Goal: Task Accomplishment & Management: Use online tool/utility

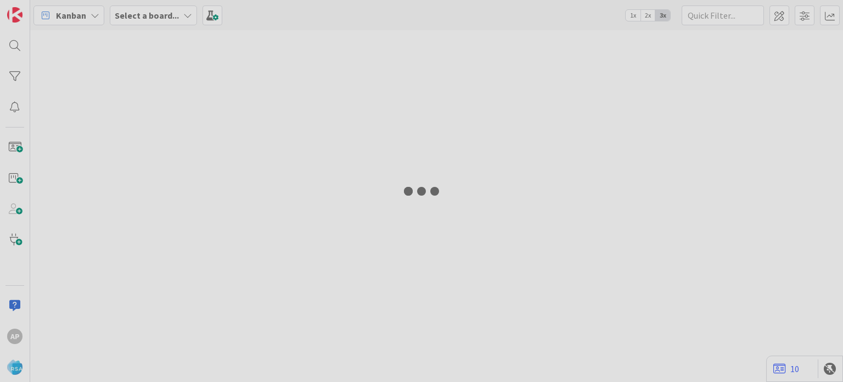
type input "8990"
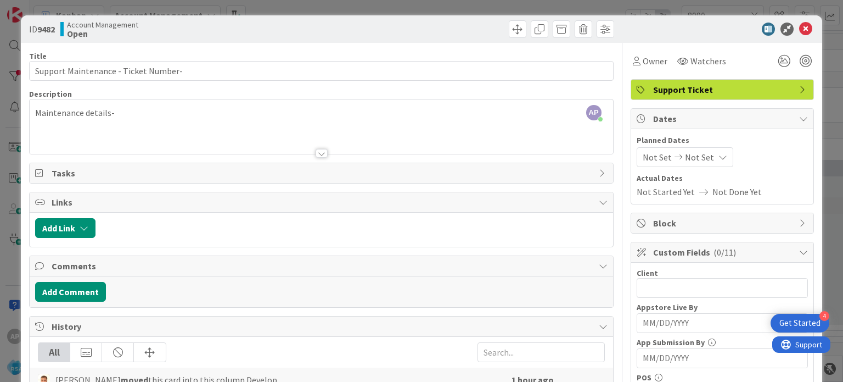
click at [175, 118] on div "AP [PERSON_NAME] p m just joined Maintenance details-" at bounding box center [321, 126] width 583 height 54
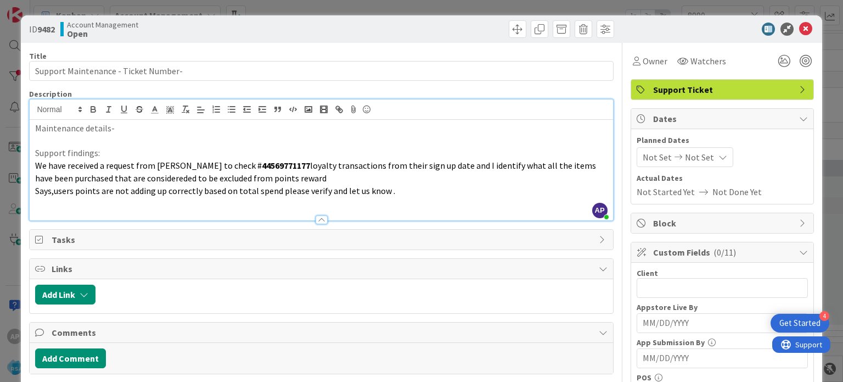
click at [150, 126] on p "Maintenance details-" at bounding box center [321, 128] width 572 height 13
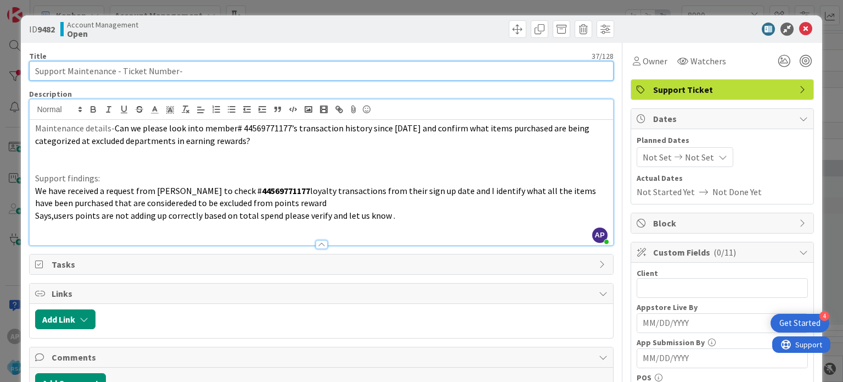
click at [181, 72] on input "Support Maintenance - Ticket Number-" at bounding box center [321, 71] width 584 height 20
paste input "Moodys Market"
drag, startPoint x: 120, startPoint y: 71, endPoint x: 175, endPoint y: 73, distance: 54.9
click at [175, 73] on input "Support Maintenance - Ticket Number- Moodys Market" at bounding box center [321, 71] width 584 height 20
paste input "#320613"
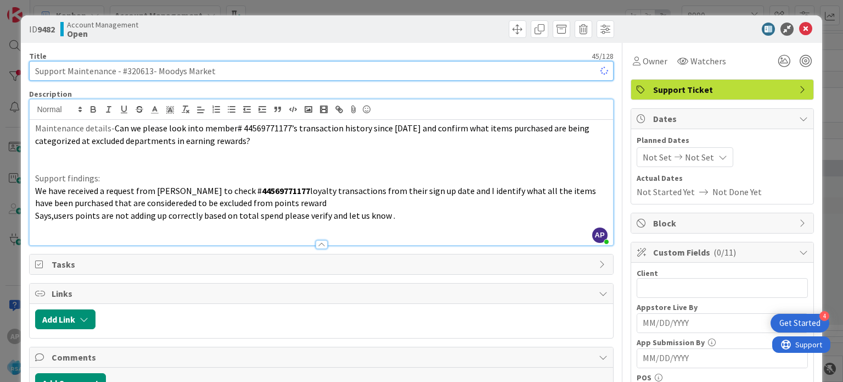
click at [128, 74] on input "Support Maintenance - #320613- Moodys Market" at bounding box center [321, 71] width 584 height 20
drag, startPoint x: 226, startPoint y: 70, endPoint x: 150, endPoint y: 74, distance: 76.4
click at [150, 74] on input "Support Maintenance - 320613- Moodys Market" at bounding box center [321, 71] width 584 height 20
type input "Support Maintenance - 320613- Moodys Market"
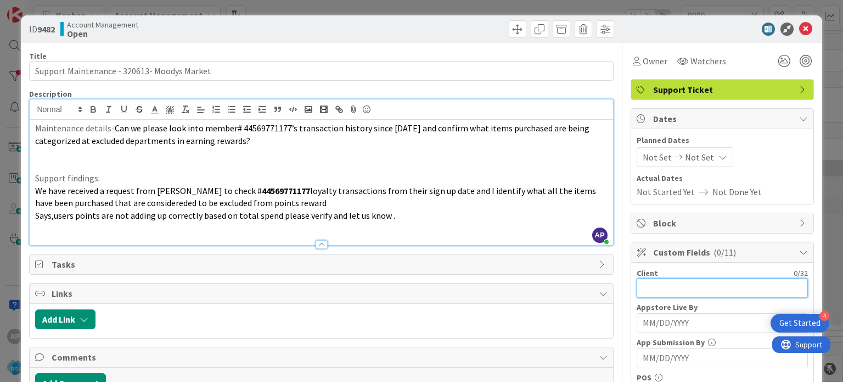
click at [683, 283] on input "text" at bounding box center [722, 288] width 171 height 20
paste input "Moodys Market"
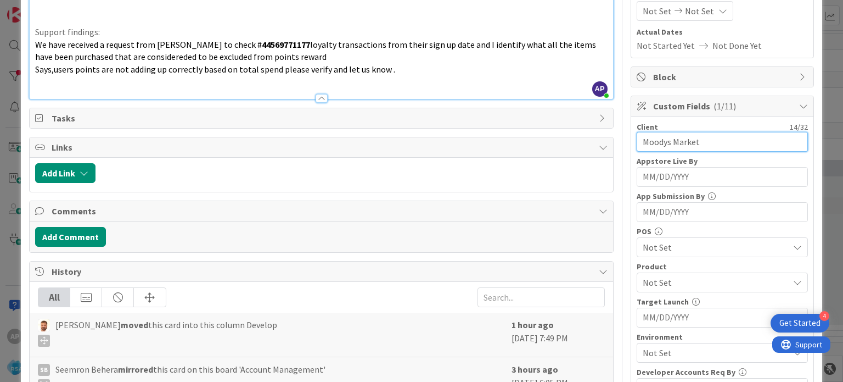
scroll to position [220, 0]
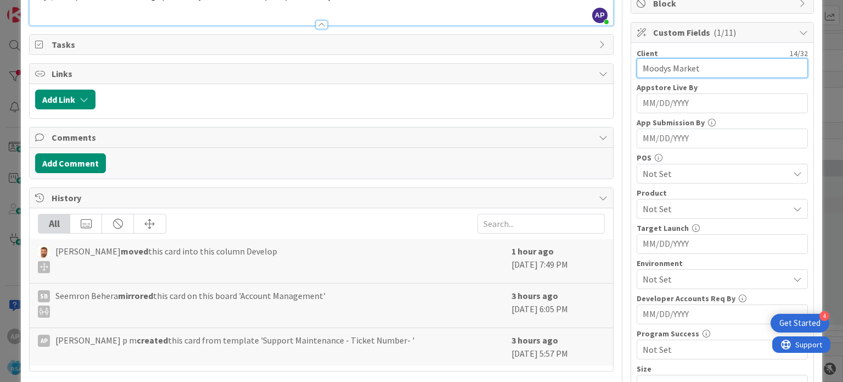
type input "Moodys Market"
click at [672, 202] on span "Not Set" at bounding box center [716, 208] width 146 height 13
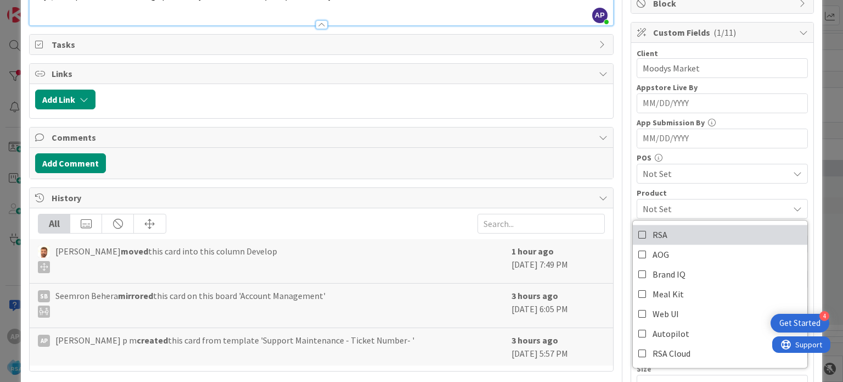
click at [666, 237] on link "RSA" at bounding box center [720, 235] width 175 height 20
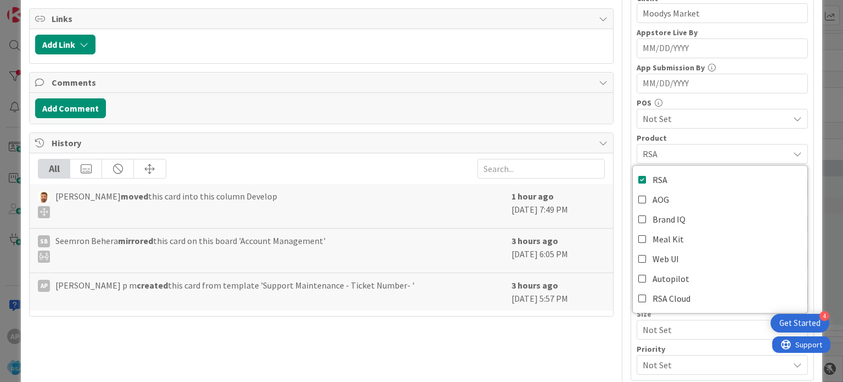
scroll to position [329, 0]
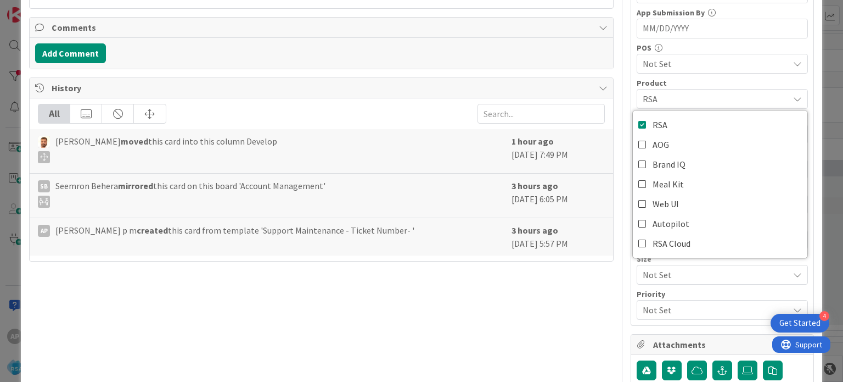
click at [564, 308] on div "Title 44 / 128 Support Maintenance - 320613- Moodys Market Description AP [PERS…" at bounding box center [321, 81] width 584 height 737
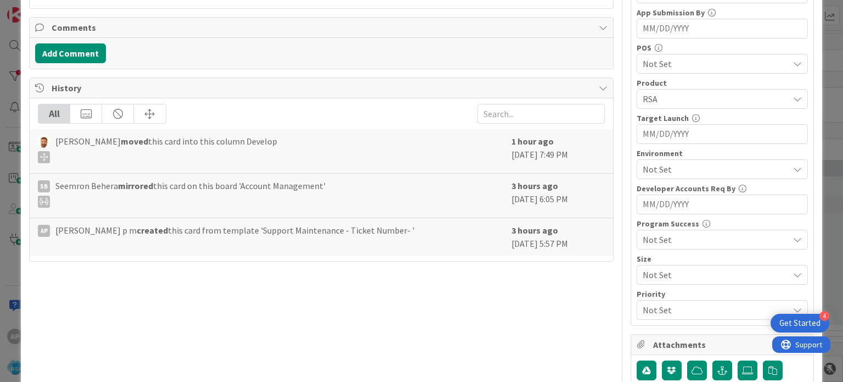
click at [661, 166] on span "Not Set" at bounding box center [716, 169] width 146 height 13
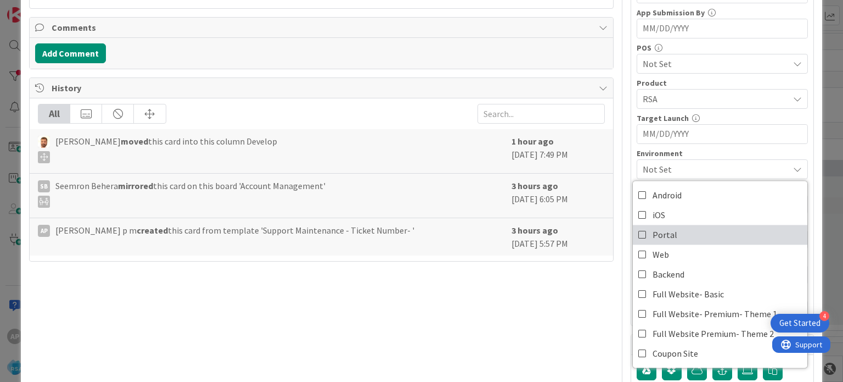
click at [658, 233] on span "Portal" at bounding box center [665, 234] width 25 height 16
click at [508, 322] on div "Title 44 / 128 Support Maintenance - 320613- Moodys Market Description AP [PERS…" at bounding box center [321, 81] width 584 height 737
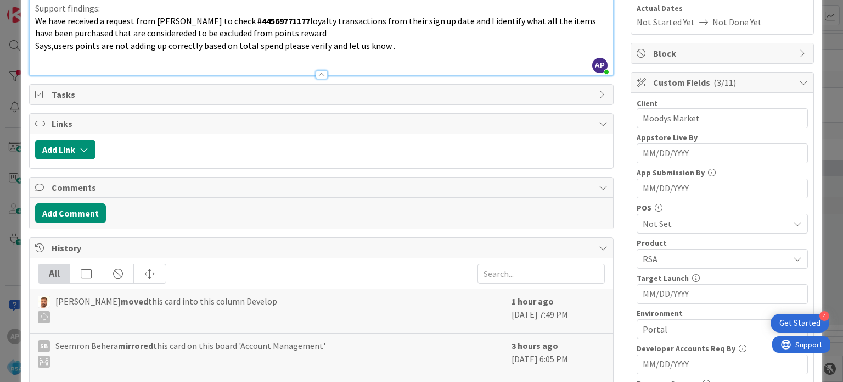
scroll to position [0, 0]
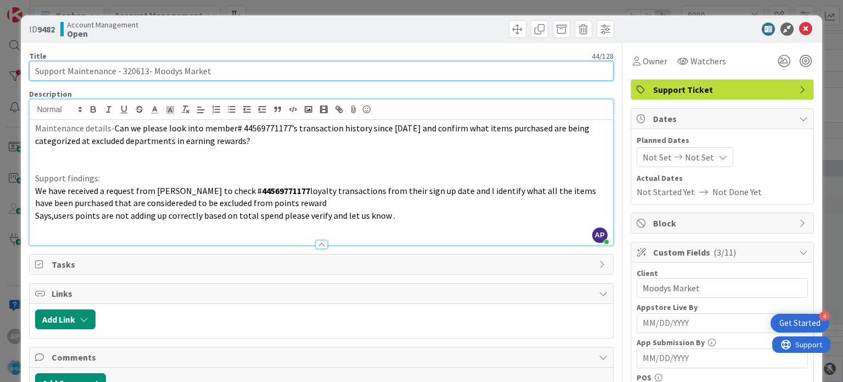
click at [248, 72] on input "Support Maintenance - 320613- Moodys Market" at bounding box center [321, 71] width 584 height 20
type input "Support Maintenance - 320613- Moodys Market -RSA"
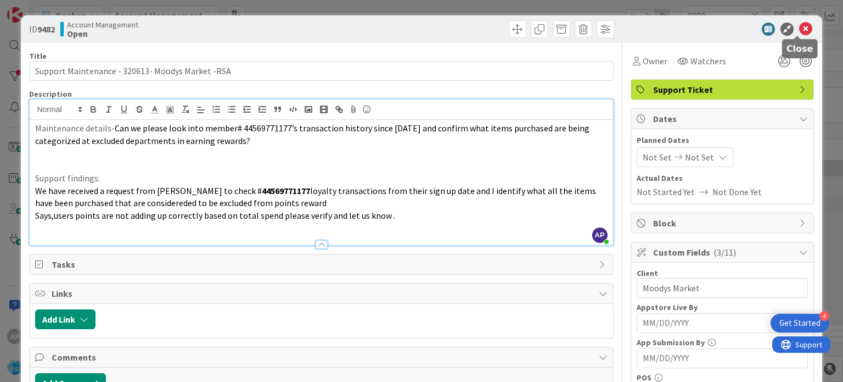
click at [799, 29] on icon at bounding box center [805, 29] width 13 height 13
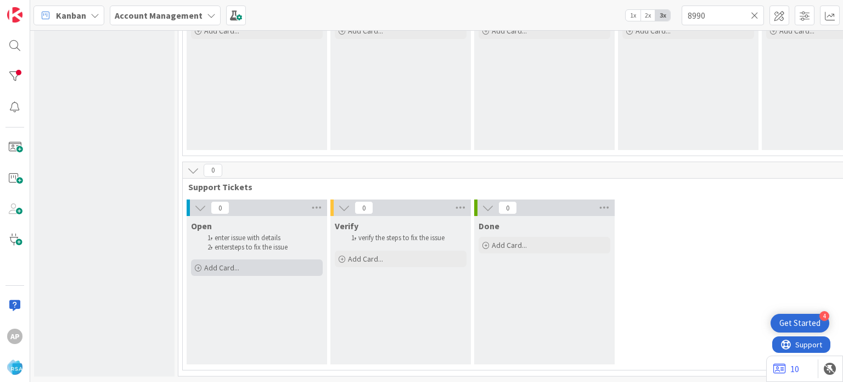
click at [231, 262] on span "Add Card..." at bounding box center [221, 267] width 35 height 10
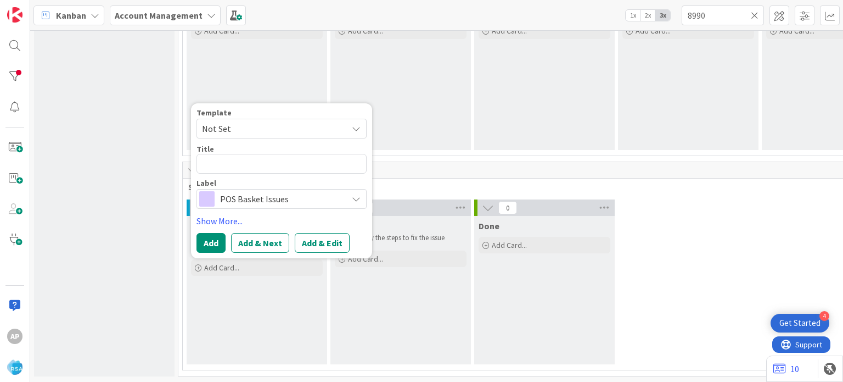
click at [290, 126] on span "Not Set" at bounding box center [270, 128] width 137 height 14
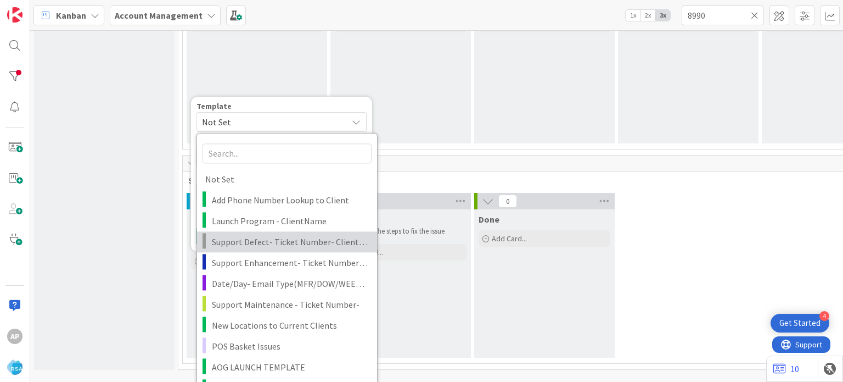
click at [287, 240] on span "Support Defect- Ticket Number- Client Name- Product Name" at bounding box center [290, 241] width 157 height 14
type textarea "x"
type textarea "Support Defect- Ticket Number- Client Name- Product Name"
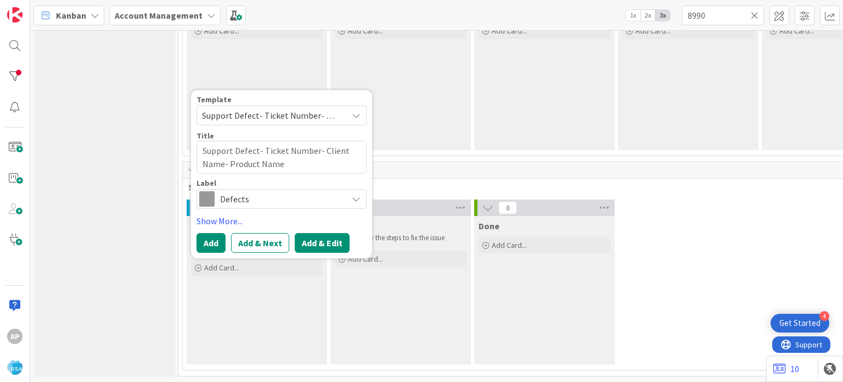
click at [318, 237] on button "Add & Edit" at bounding box center [322, 243] width 55 height 20
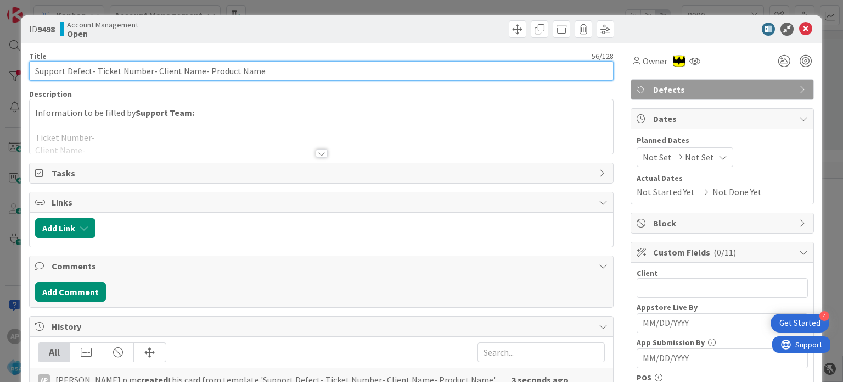
drag, startPoint x: 298, startPoint y: 70, endPoint x: 203, endPoint y: 63, distance: 95.3
click at [203, 63] on input "Support Defect- Ticket Number- Client Name- Product Name" at bounding box center [321, 71] width 584 height 20
drag, startPoint x: 152, startPoint y: 72, endPoint x: 195, endPoint y: 73, distance: 43.9
click at [195, 74] on input "Support Defect- Ticket Number- Client Name- RSA" at bounding box center [321, 71] width 584 height 20
paste input "County Fair Foods"
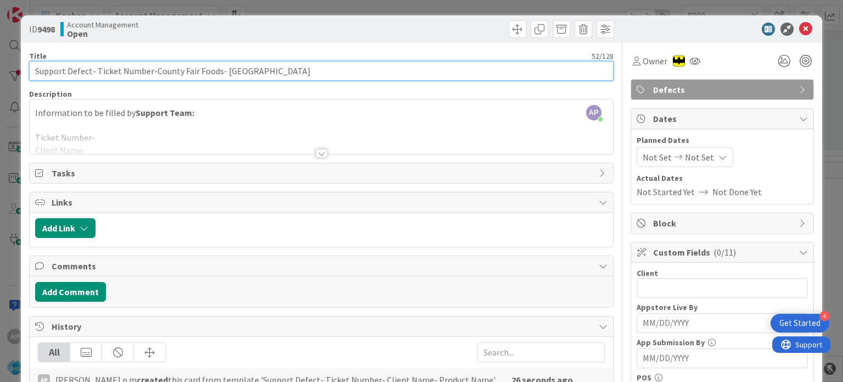
type input "Support Defect- Ticket Number-County Fair Foods- [GEOGRAPHIC_DATA]"
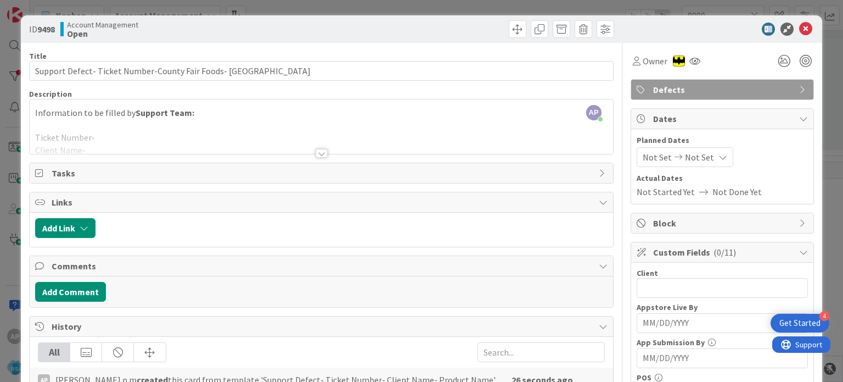
click at [318, 156] on div at bounding box center [322, 153] width 12 height 9
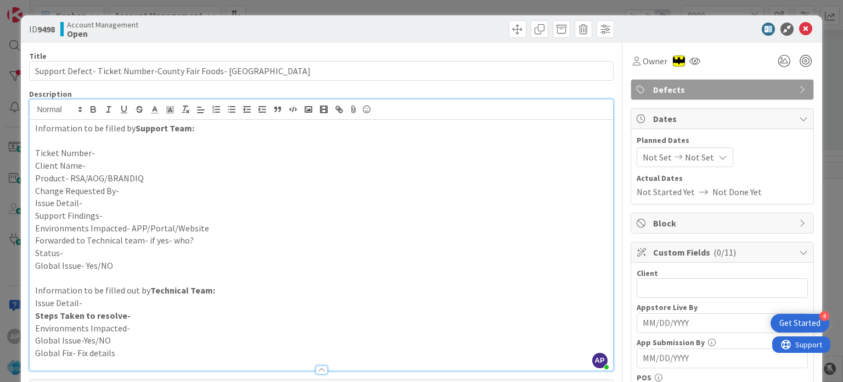
click at [118, 218] on p "Support Findings-" at bounding box center [321, 215] width 572 height 13
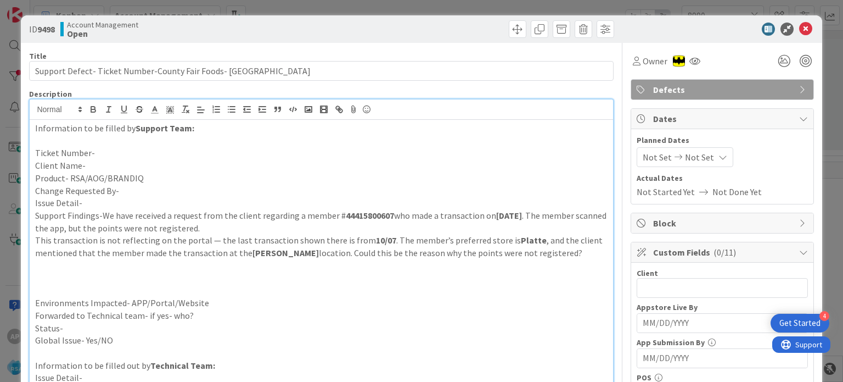
click at [144, 185] on p "Change Requested By-" at bounding box center [321, 190] width 572 height 13
click at [138, 199] on p "Issue Detail-" at bounding box center [321, 203] width 572 height 13
click at [103, 198] on p "Issue Detail-" at bounding box center [321, 203] width 572 height 13
paste div
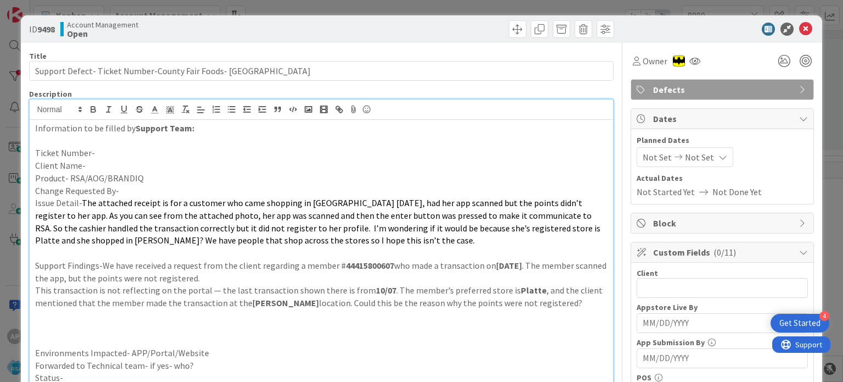
click at [154, 189] on p "Change Requested By-" at bounding box center [321, 190] width 572 height 13
click at [153, 172] on p "Product- RSA/AOG/BRANDIQ" at bounding box center [321, 178] width 572 height 13
click at [141, 164] on p "Client Name-" at bounding box center [321, 165] width 572 height 13
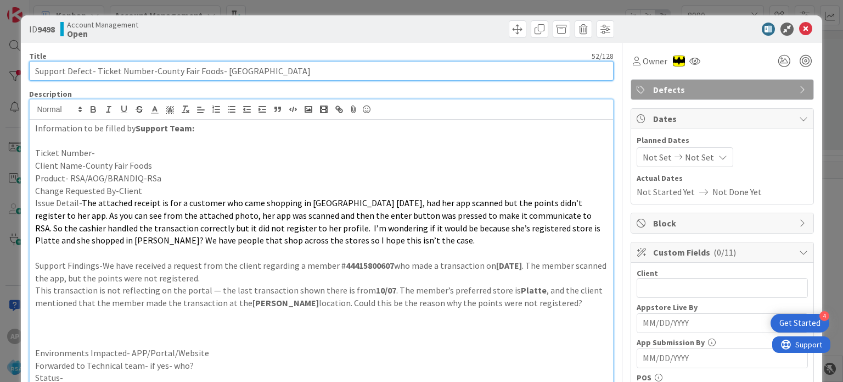
drag, startPoint x: 95, startPoint y: 65, endPoint x: 149, endPoint y: 71, distance: 54.7
click at [149, 71] on input "Support Defect- Ticket Number-County Fair Foods- [GEOGRAPHIC_DATA]" at bounding box center [321, 71] width 584 height 20
paste input "#320883"
click at [99, 70] on input "Support Defect- #320883-County Fair Foods- RSA" at bounding box center [321, 71] width 584 height 20
type input "Support Defect- 320883-County Fair Foods- [GEOGRAPHIC_DATA]"
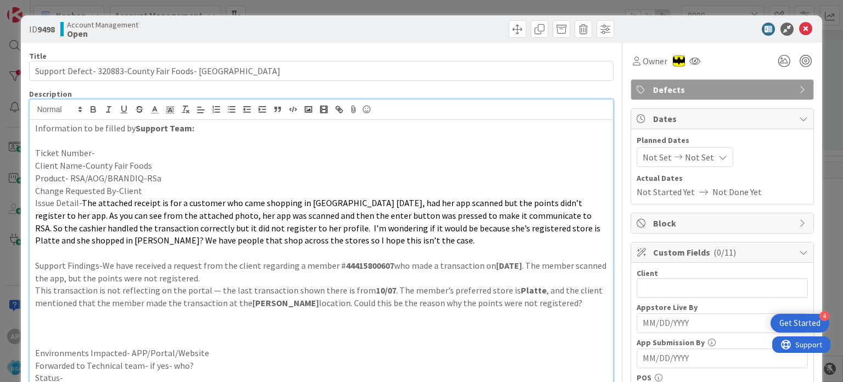
click at [126, 160] on p "Client Name-County Fair Foods" at bounding box center [321, 165] width 572 height 13
click at [124, 155] on p "Ticket Number-" at bounding box center [321, 153] width 572 height 13
click at [163, 160] on p "Client Name-County Fair Foods" at bounding box center [321, 165] width 572 height 13
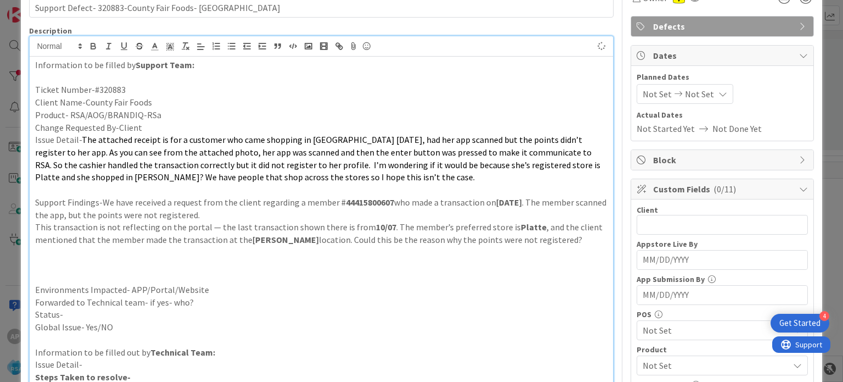
scroll to position [64, 0]
click at [97, 264] on p at bounding box center [321, 264] width 572 height 13
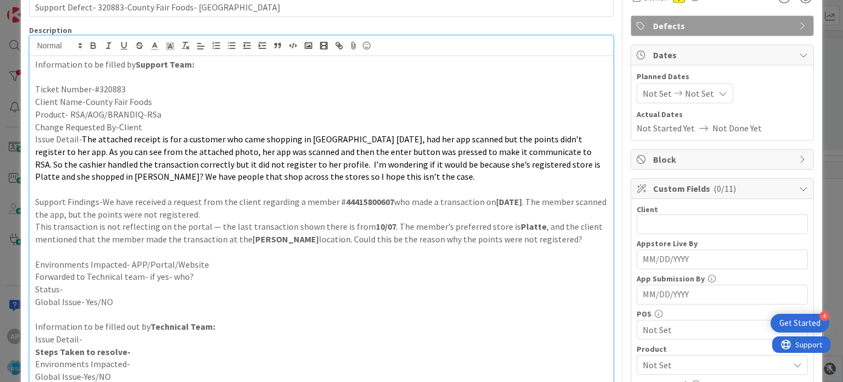
click at [222, 264] on p "Environments Impacted- APP/Portal/Website" at bounding box center [321, 264] width 572 height 13
click at [222, 270] on p "Forwarded to Technical team- if yes- who?" at bounding box center [321, 276] width 572 height 13
click at [156, 285] on p "Status-" at bounding box center [321, 289] width 572 height 13
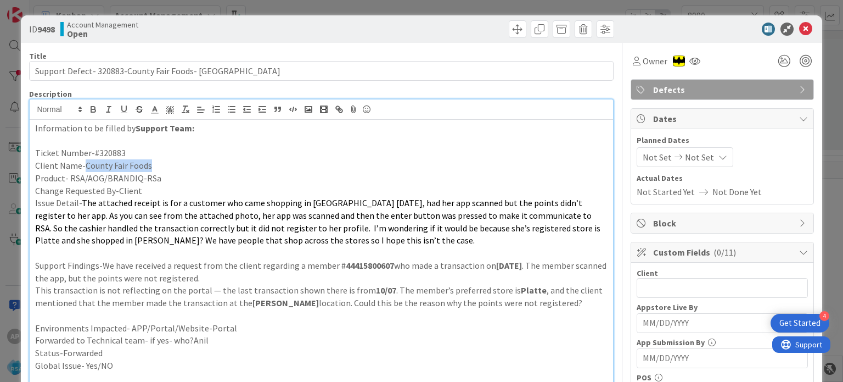
drag, startPoint x: 174, startPoint y: 163, endPoint x: 85, endPoint y: 164, distance: 88.4
click at [85, 164] on p "Client Name-County Fair Foods" at bounding box center [321, 165] width 572 height 13
copy p "County Fair Foods"
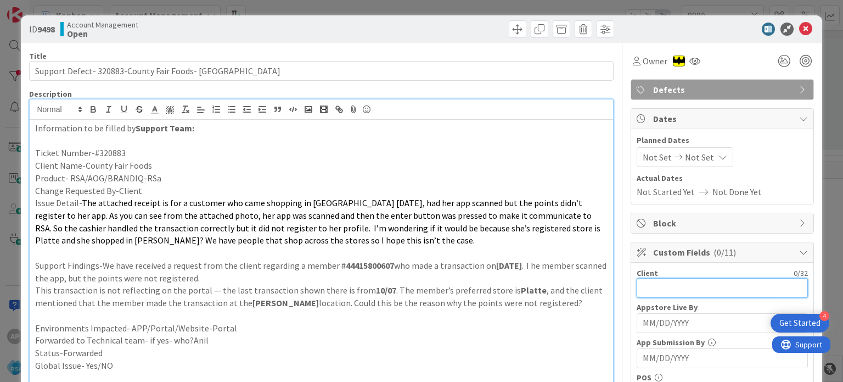
click at [674, 287] on input "text" at bounding box center [722, 288] width 171 height 20
paste input "County Fair Foods"
type input "County Fair Foods"
click at [481, 224] on span "The attached receipt is for a customer who came shopping in [GEOGRAPHIC_DATA] […" at bounding box center [318, 221] width 567 height 48
click at [685, 159] on span "Not Set" at bounding box center [699, 156] width 29 height 13
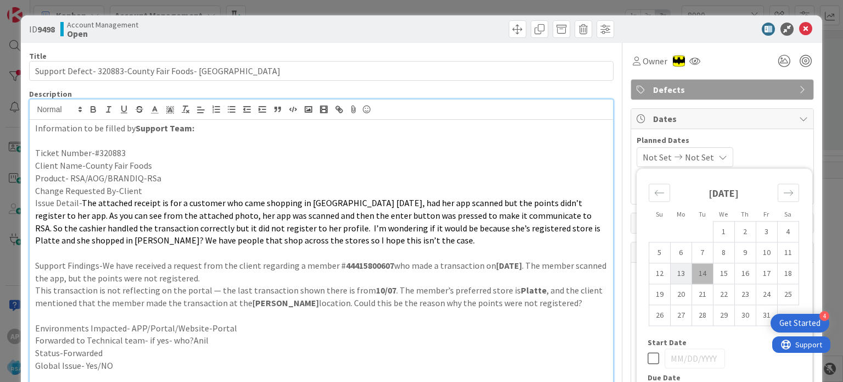
click at [673, 272] on td "13" at bounding box center [680, 273] width 21 height 21
type input "[DATE]"
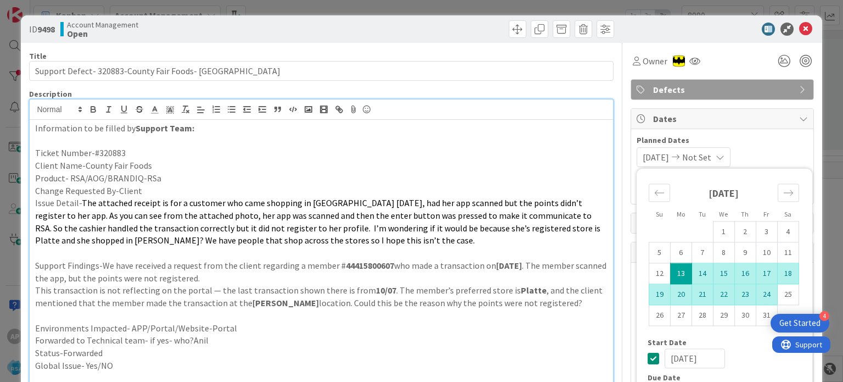
click at [761, 296] on td "24" at bounding box center [766, 294] width 21 height 21
type input "[DATE]"
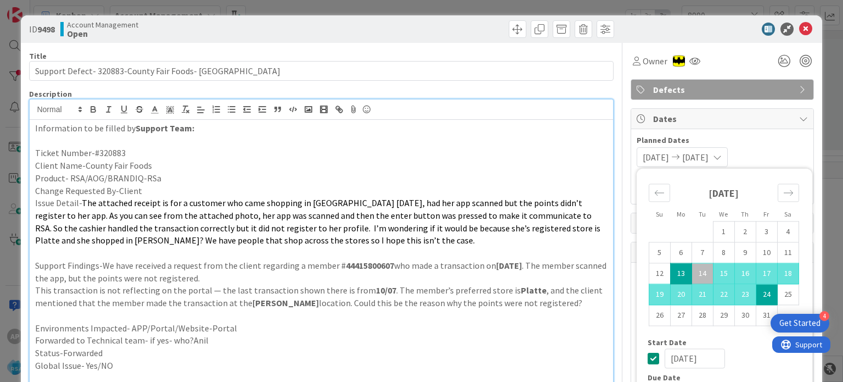
click at [516, 255] on p at bounding box center [321, 253] width 572 height 13
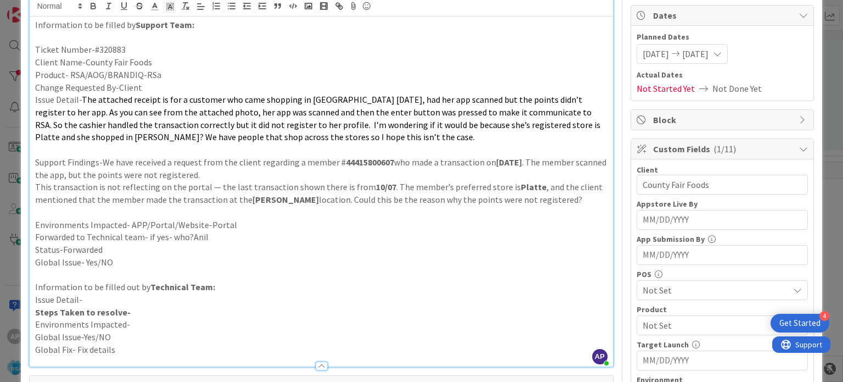
scroll to position [110, 0]
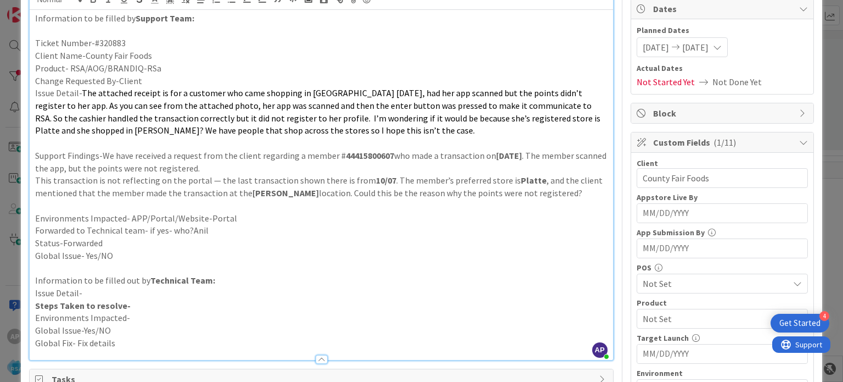
click at [650, 312] on span "Not Set" at bounding box center [716, 318] width 146 height 13
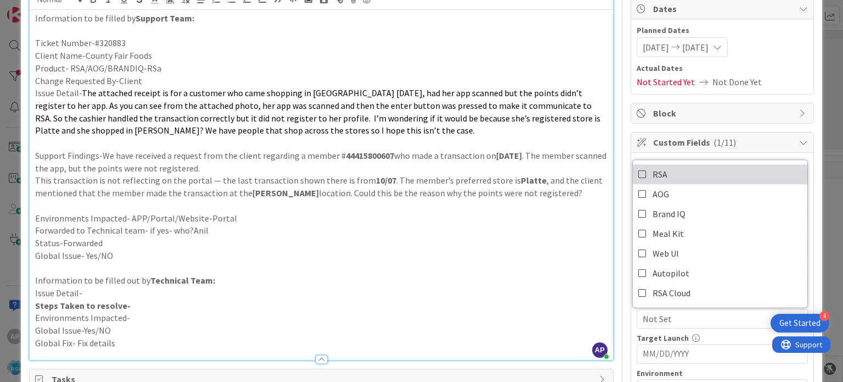
drag, startPoint x: 648, startPoint y: 175, endPoint x: 588, endPoint y: 202, distance: 65.6
click at [653, 175] on span "RSA" at bounding box center [660, 174] width 15 height 16
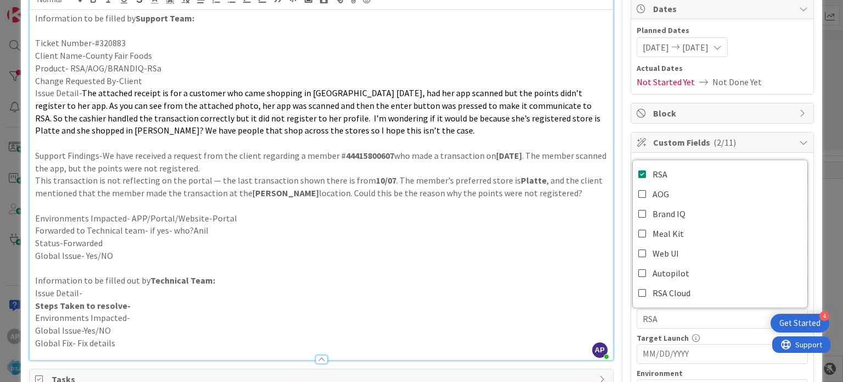
click at [461, 215] on p "Environments Impacted- APP/Portal/Website-Portal" at bounding box center [321, 218] width 572 height 13
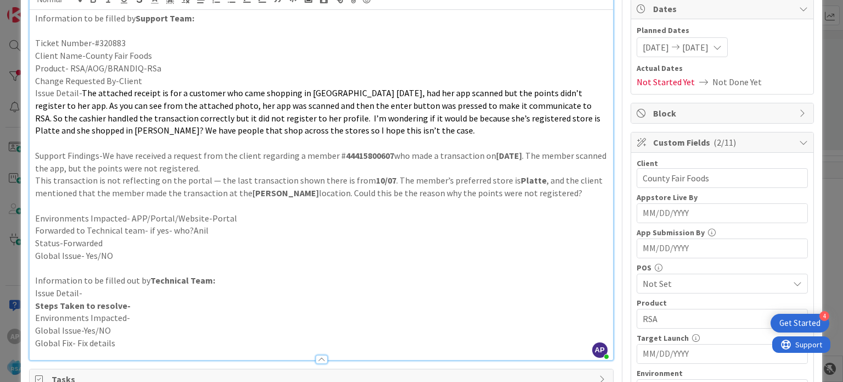
scroll to position [220, 0]
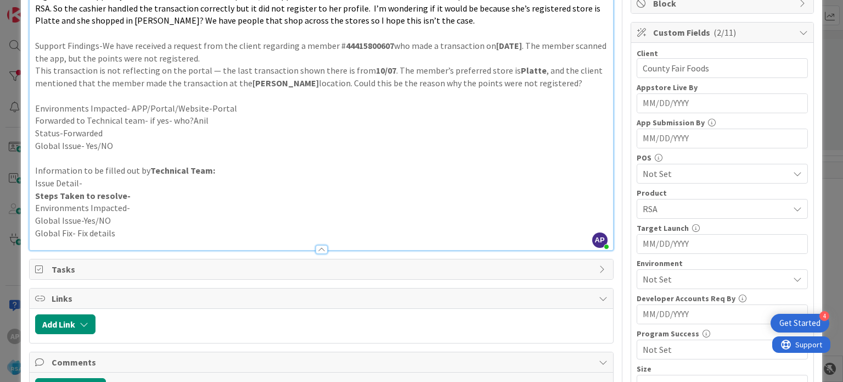
click at [646, 280] on span "Not Set" at bounding box center [716, 278] width 146 height 13
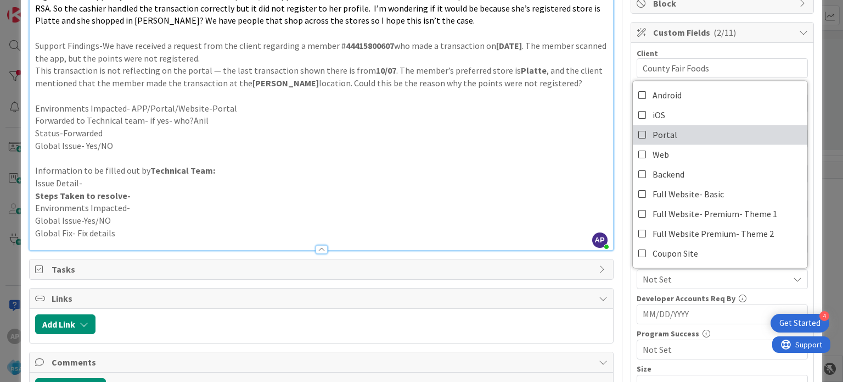
click at [661, 129] on span "Portal" at bounding box center [665, 134] width 25 height 16
click at [527, 170] on p "Information to be filled out by Technical Team:" at bounding box center [321, 170] width 572 height 13
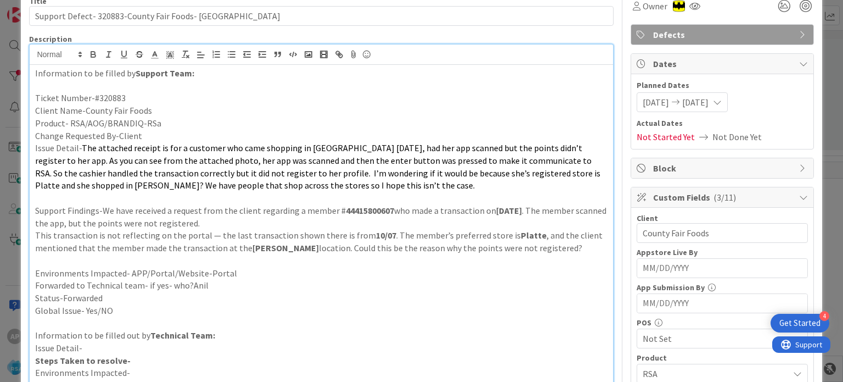
scroll to position [0, 0]
